Goal: Task Accomplishment & Management: Manage account settings

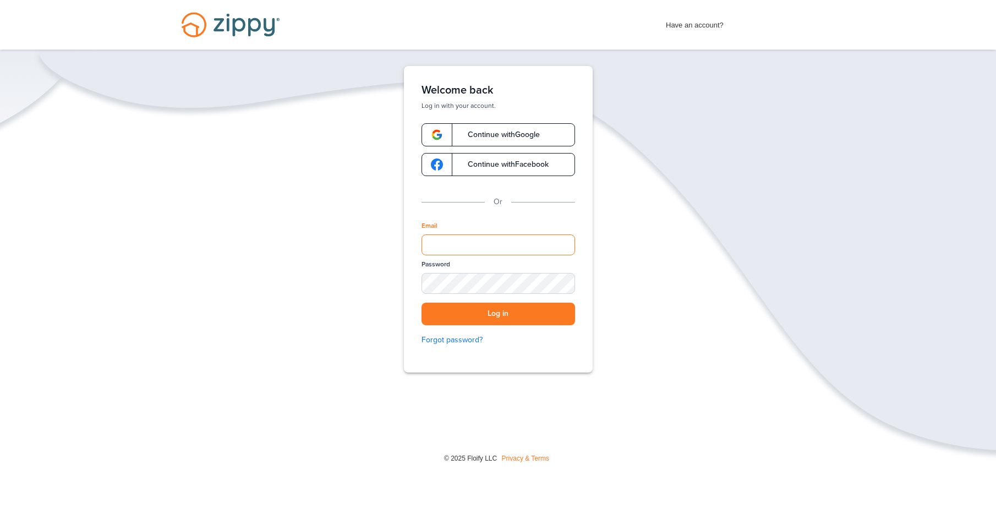
click at [480, 240] on input "Email" at bounding box center [498, 244] width 154 height 21
type input "**********"
click at [500, 320] on button "Log in" at bounding box center [498, 314] width 154 height 23
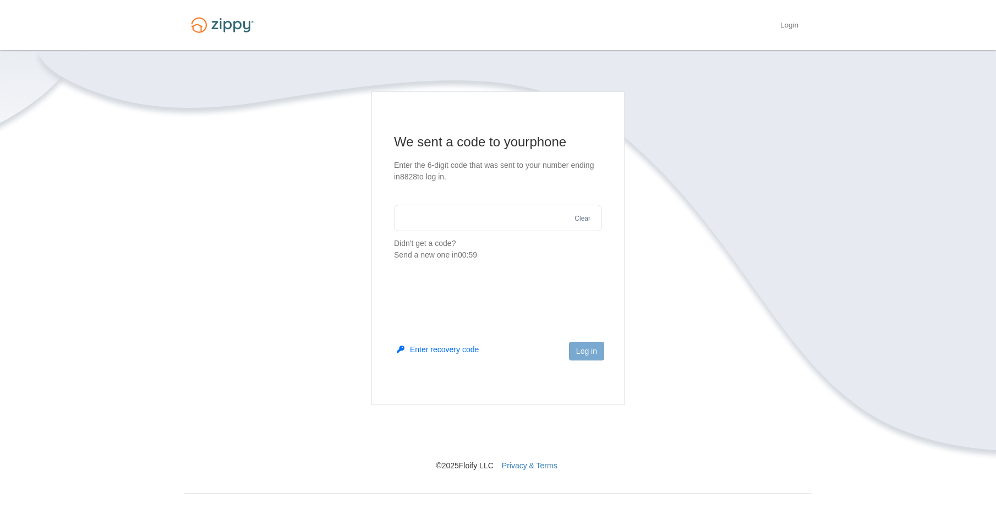
click at [455, 213] on input "text" at bounding box center [498, 218] width 208 height 26
